Goal: Task Accomplishment & Management: Use online tool/utility

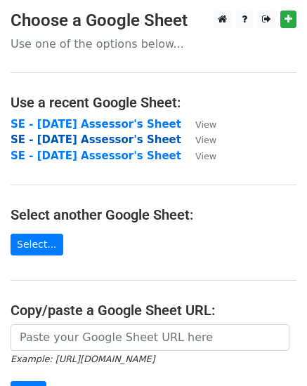
click at [92, 135] on strong "SE - August 2025 Assessor's Sheet" at bounding box center [96, 139] width 171 height 13
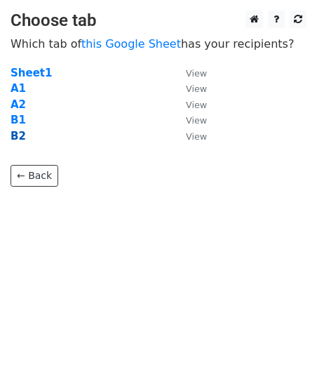
click at [15, 135] on strong "B2" at bounding box center [18, 136] width 15 height 13
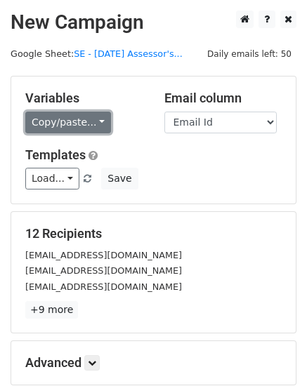
click at [53, 127] on link "Copy/paste..." at bounding box center [68, 123] width 86 height 22
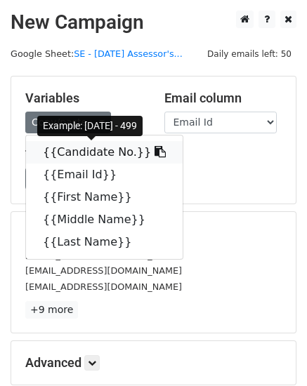
click at [57, 151] on link "{{Candidate No.}}" at bounding box center [104, 152] width 157 height 22
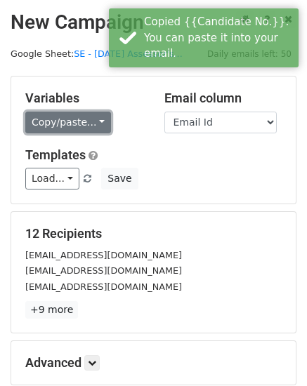
click at [45, 120] on link "Copy/paste..." at bounding box center [68, 123] width 86 height 22
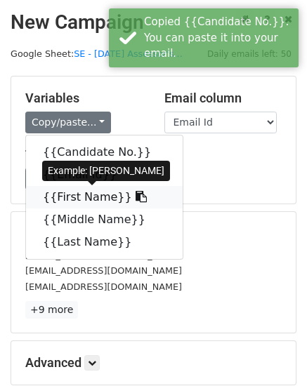
click at [48, 200] on link "{{First Name}}" at bounding box center [104, 197] width 157 height 22
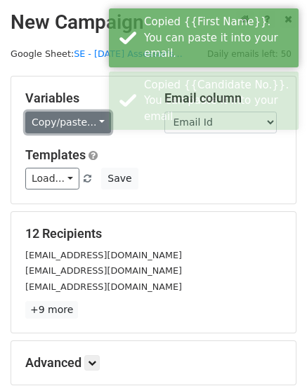
click at [54, 119] on link "Copy/paste..." at bounding box center [68, 123] width 86 height 22
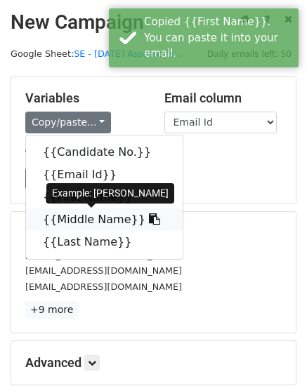
click at [55, 213] on link "{{Middle Name}}" at bounding box center [104, 219] width 157 height 22
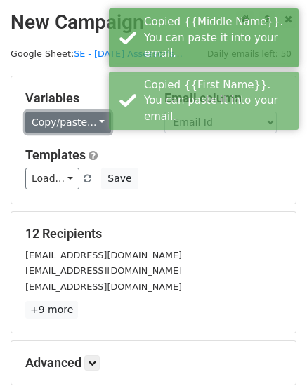
click at [80, 119] on link "Copy/paste..." at bounding box center [68, 123] width 86 height 22
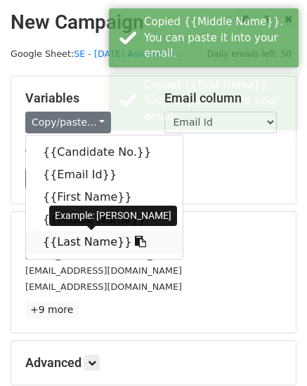
click at [60, 237] on link "{{Last Name}}" at bounding box center [104, 242] width 157 height 22
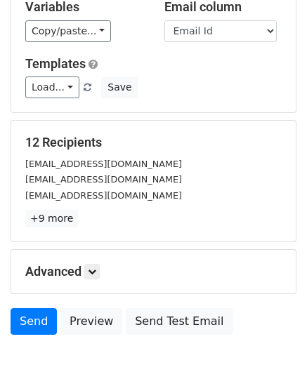
scroll to position [159, 0]
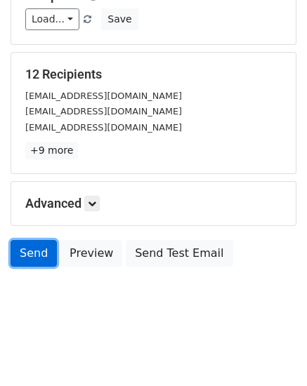
click at [37, 251] on link "Send" at bounding box center [34, 253] width 46 height 27
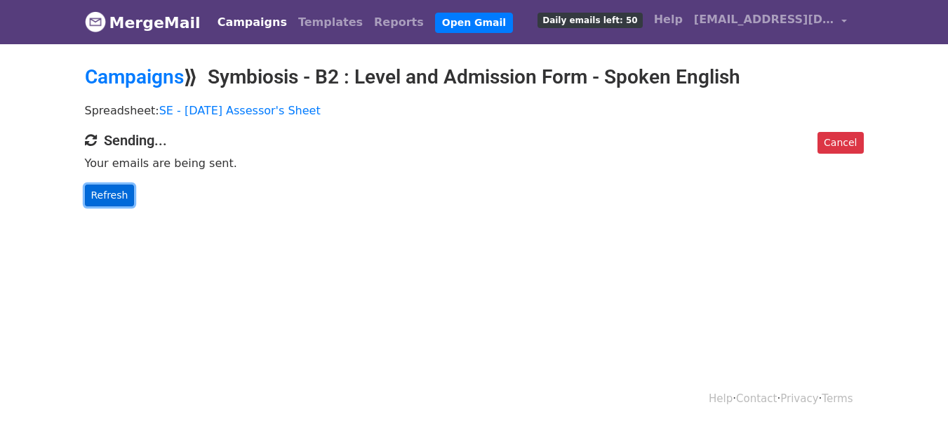
click at [110, 203] on link "Refresh" at bounding box center [110, 196] width 50 height 22
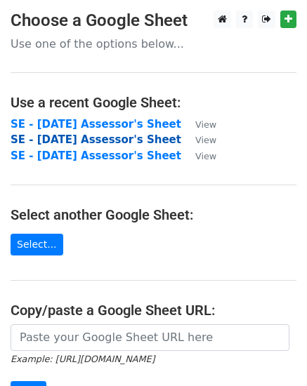
click at [75, 139] on strong "SE - August 2025 Assessor's Sheet" at bounding box center [96, 139] width 171 height 13
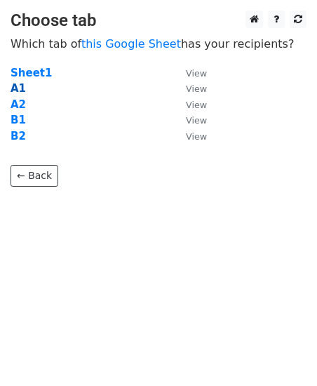
click at [18, 92] on strong "A1" at bounding box center [18, 88] width 15 height 13
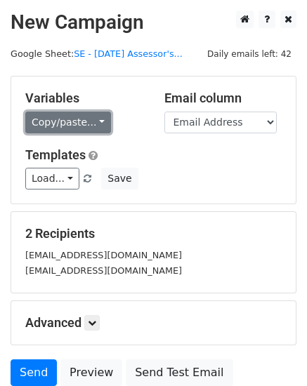
click at [71, 120] on link "Copy/paste..." at bounding box center [68, 123] width 86 height 22
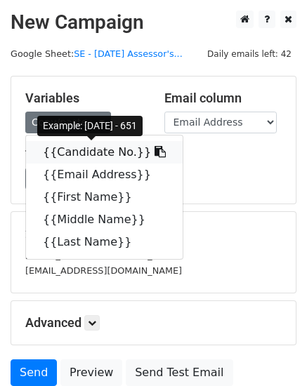
click at [68, 147] on link "{{Candidate No.}}" at bounding box center [104, 152] width 157 height 22
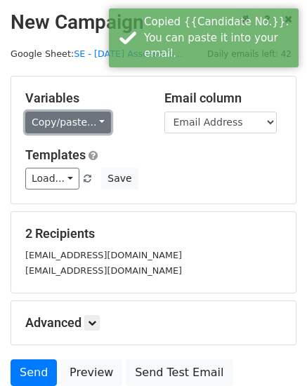
click at [67, 130] on link "Copy/paste..." at bounding box center [68, 123] width 86 height 22
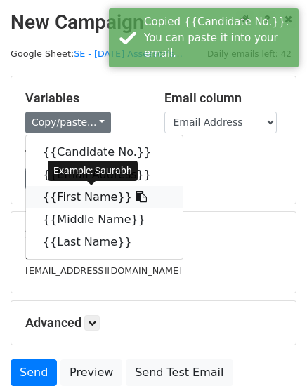
click at [62, 195] on link "{{First Name}}" at bounding box center [104, 197] width 157 height 22
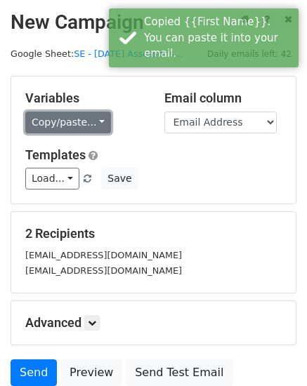
click at [57, 128] on link "Copy/paste..." at bounding box center [68, 123] width 86 height 22
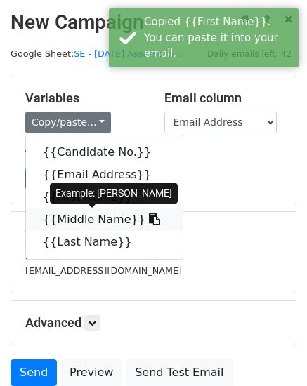
click at [57, 212] on link "{{Middle Name}}" at bounding box center [104, 219] width 157 height 22
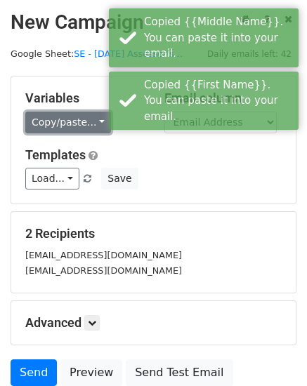
click at [76, 123] on link "Copy/paste..." at bounding box center [68, 123] width 86 height 22
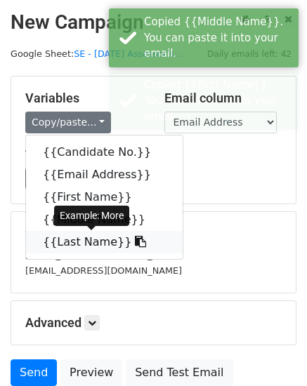
click at [50, 242] on link "{{Last Name}}" at bounding box center [104, 242] width 157 height 22
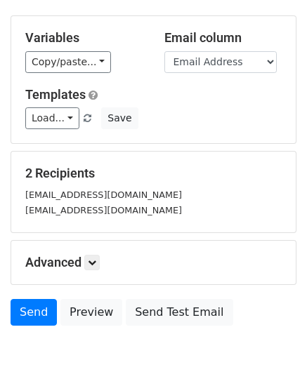
scroll to position [119, 0]
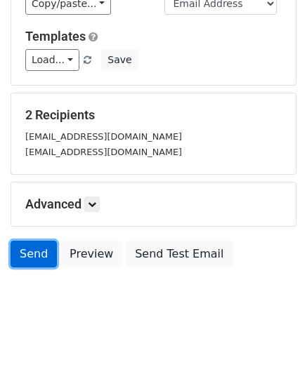
click at [47, 246] on link "Send" at bounding box center [34, 254] width 46 height 27
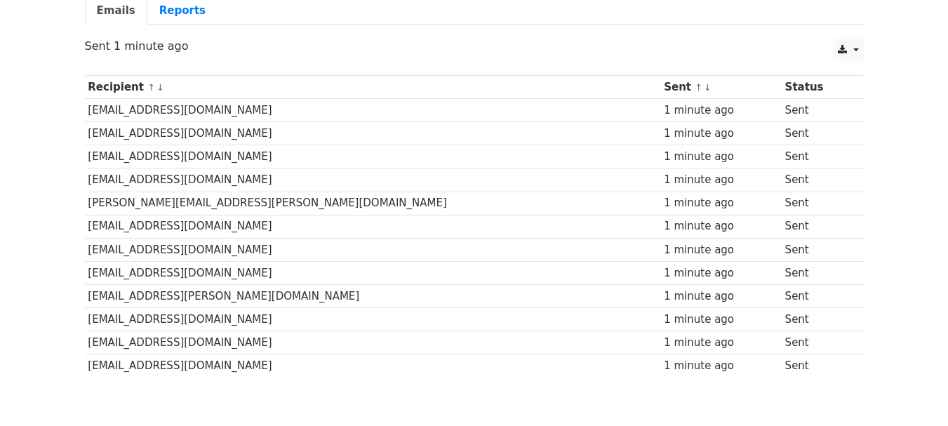
scroll to position [211, 0]
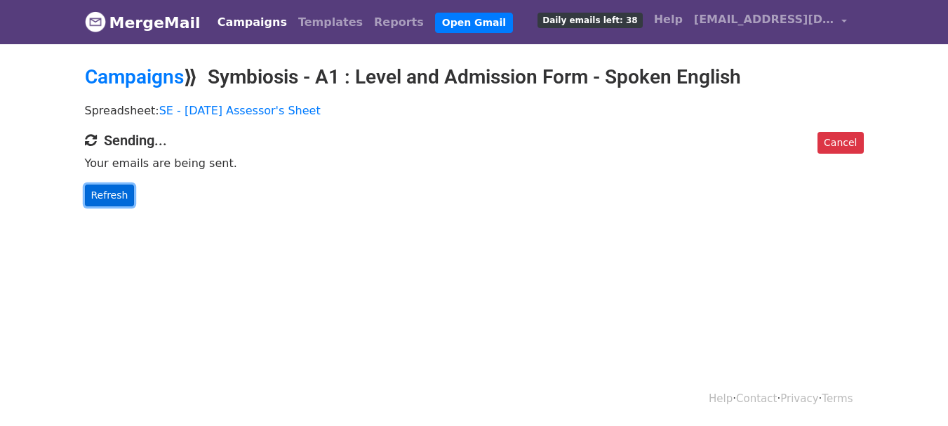
click at [88, 196] on link "Refresh" at bounding box center [110, 196] width 50 height 22
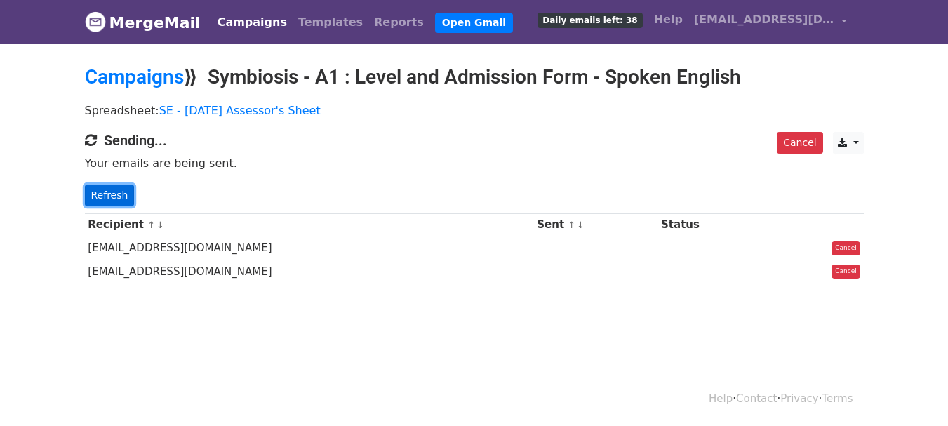
click at [95, 195] on link "Refresh" at bounding box center [110, 196] width 50 height 22
click at [81, 194] on div "Cancel CSV Excel Sending... Your emails are being sent. Refresh" at bounding box center [474, 169] width 800 height 74
click at [102, 203] on link "Refresh" at bounding box center [110, 196] width 50 height 22
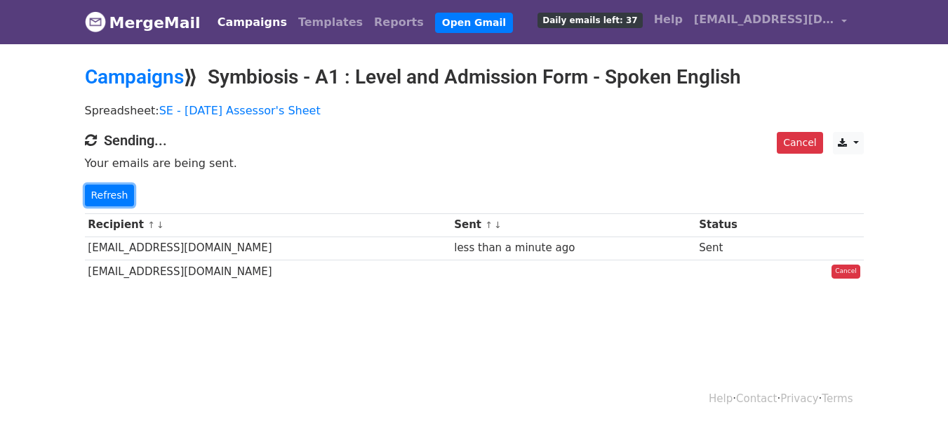
click at [102, 204] on link "Refresh" at bounding box center [110, 196] width 50 height 22
click at [326, 201] on p "Refresh" at bounding box center [474, 196] width 779 height 22
click at [91, 206] on div "Recipient ↑ ↓ Sent ↑ ↓ Status [EMAIL_ADDRESS][DOMAIN_NAME] less than a minute a…" at bounding box center [474, 250] width 800 height 88
click at [94, 198] on link "Refresh" at bounding box center [110, 196] width 50 height 22
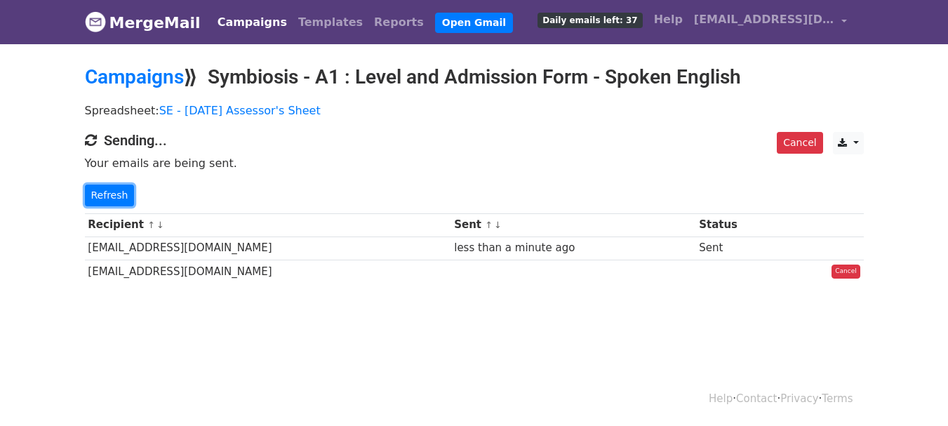
click at [94, 198] on link "Refresh" at bounding box center [110, 196] width 50 height 22
click at [95, 198] on link "Refresh" at bounding box center [110, 196] width 50 height 22
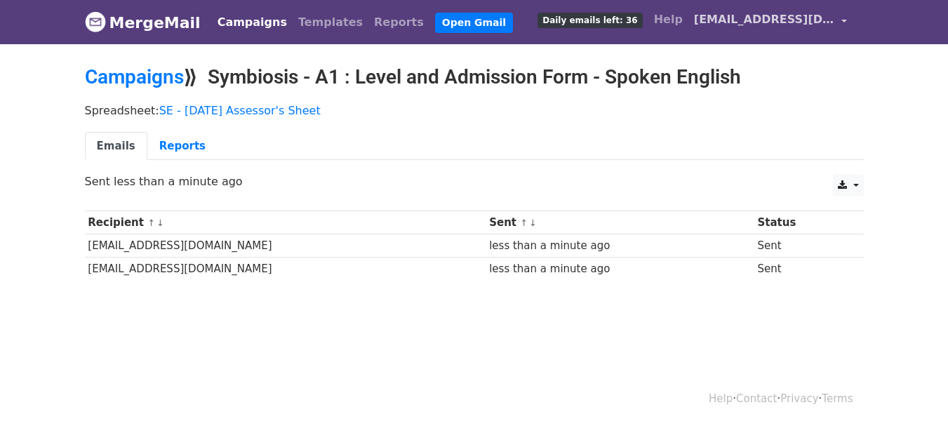
click at [757, 13] on span "[EMAIL_ADDRESS][DOMAIN_NAME]" at bounding box center [764, 19] width 140 height 17
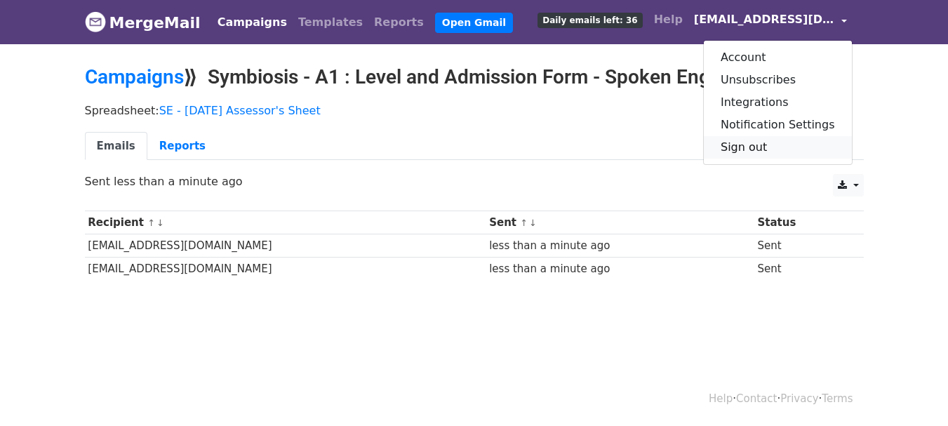
click at [781, 152] on link "Sign out" at bounding box center [778, 147] width 148 height 22
